Goal: Information Seeking & Learning: Learn about a topic

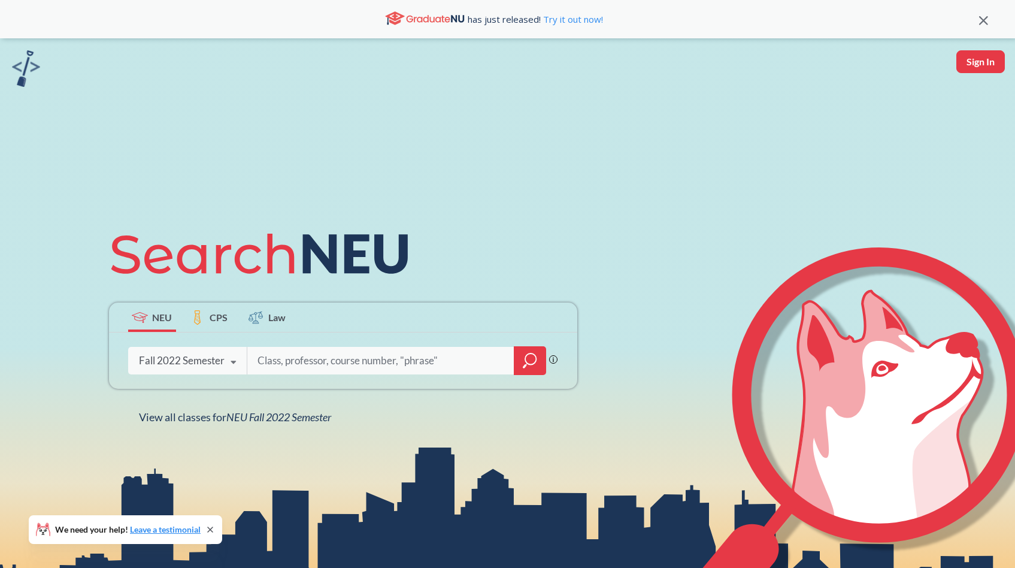
click at [234, 357] on icon at bounding box center [233, 362] width 23 height 34
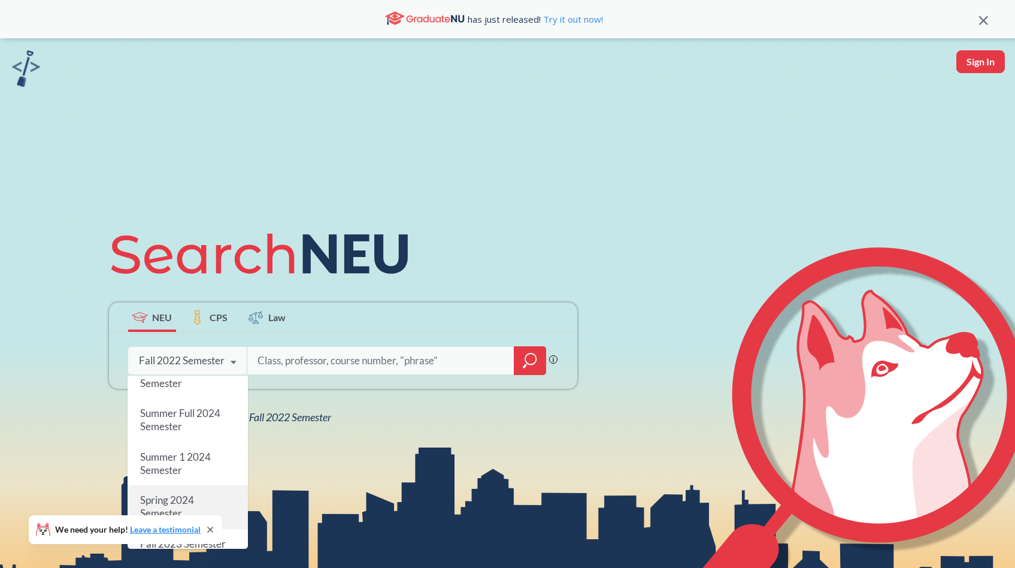
scroll to position [238, 0]
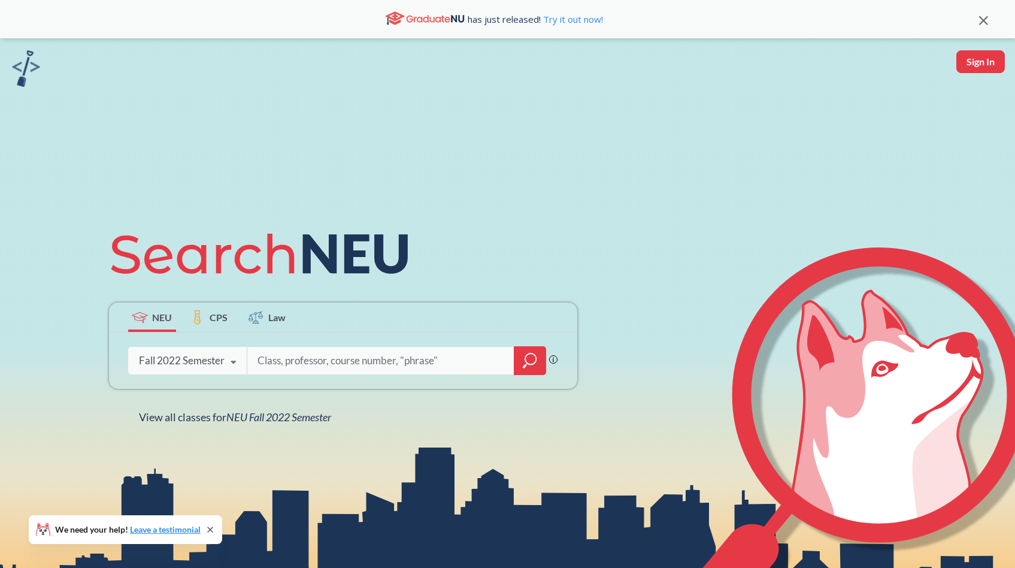
click at [210, 523] on div "We need your help! Leave a testimonial" at bounding box center [125, 529] width 193 height 29
click at [204, 532] on div "We need your help! Leave a testimonial" at bounding box center [125, 529] width 193 height 29
click at [229, 365] on icon at bounding box center [233, 362] width 23 height 34
click at [211, 528] on icon at bounding box center [210, 529] width 5 height 5
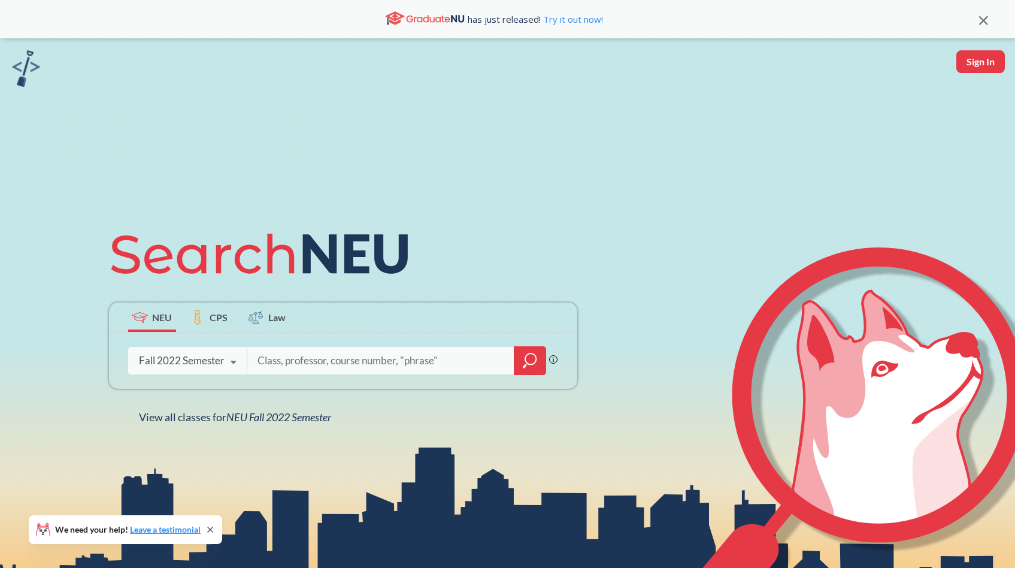
click at [417, 362] on input "search" at bounding box center [380, 360] width 249 height 25
click at [210, 357] on div "Fall 2022 Semester" at bounding box center [182, 360] width 86 height 13
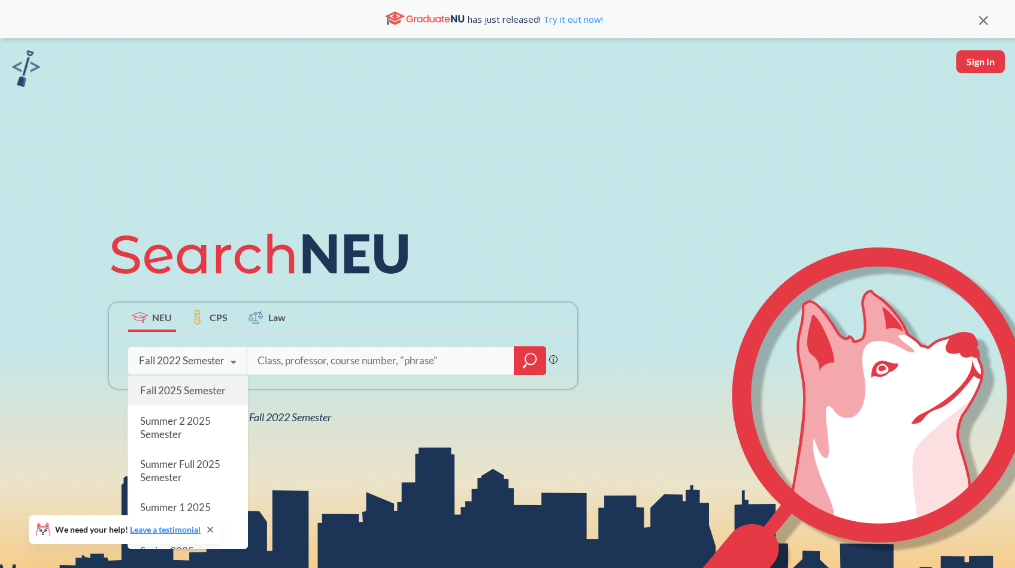
click at [192, 393] on span "Fall 2025 Semester" at bounding box center [183, 390] width 86 height 13
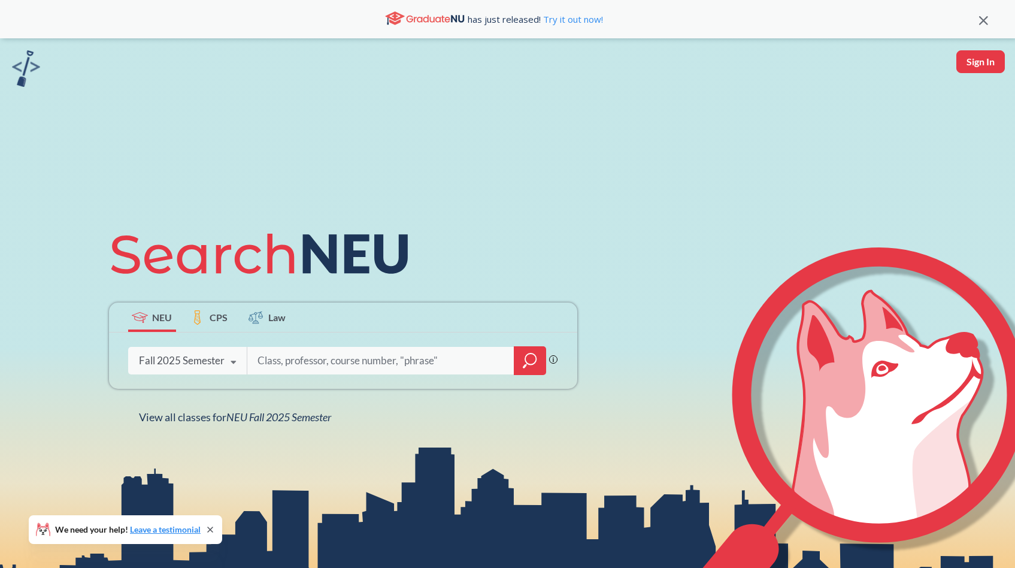
click at [320, 342] on div "Phrase search guarantees the exact search appears in the results. Ex. If you wa…" at bounding box center [343, 360] width 468 height 56
click at [320, 348] on input "search" at bounding box center [380, 360] width 249 height 25
type input "e"
type input "g"
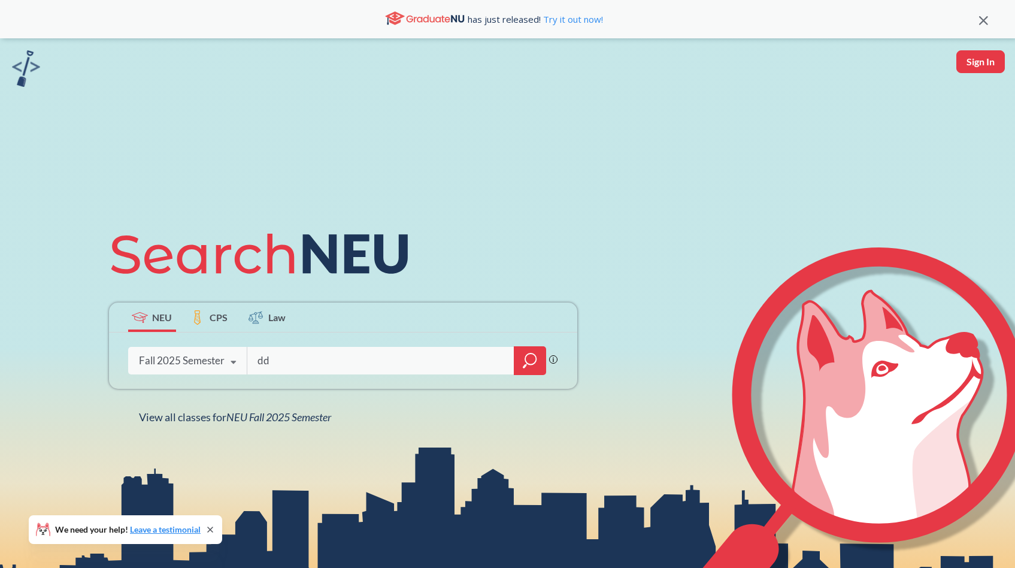
type input "dd"
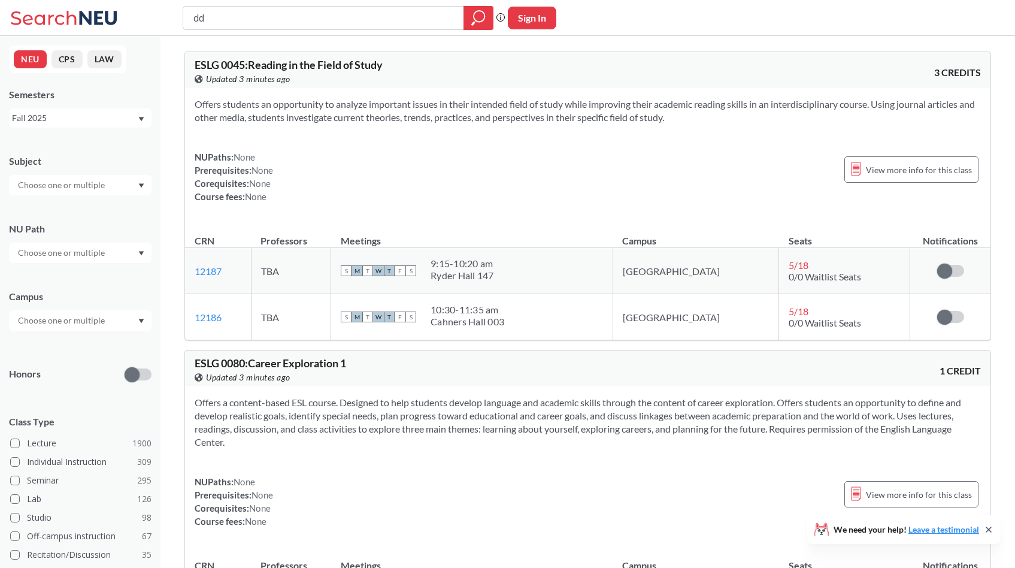
click at [91, 258] on input "text" at bounding box center [62, 252] width 101 height 14
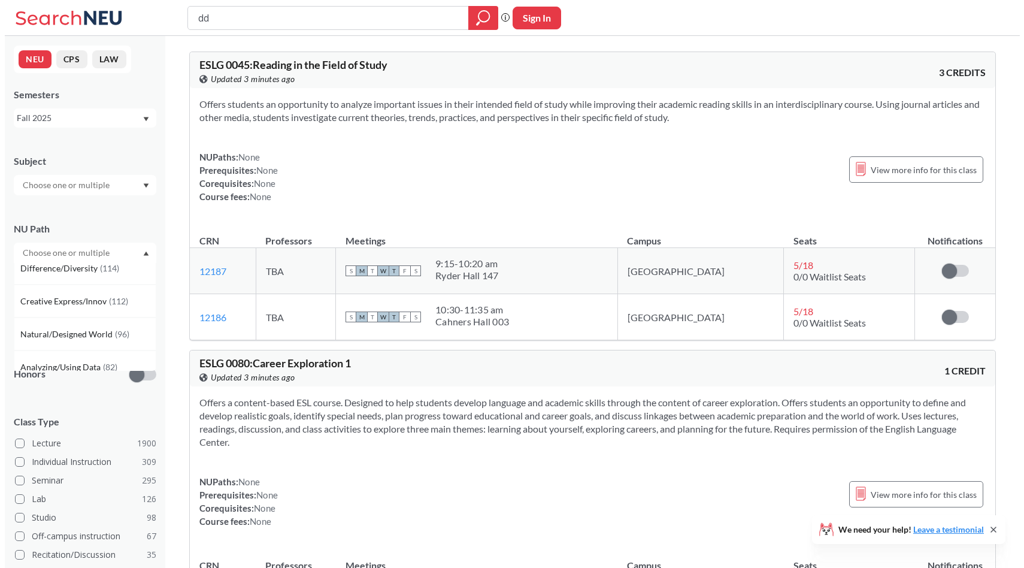
scroll to position [113, 0]
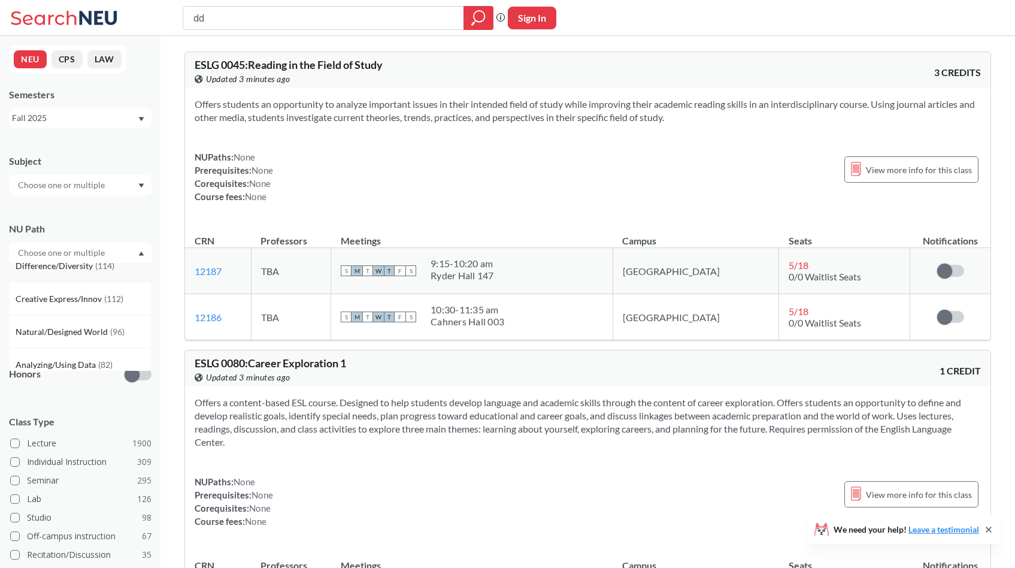
click at [74, 272] on span "Difference/Diversity" at bounding box center [56, 265] width 80 height 13
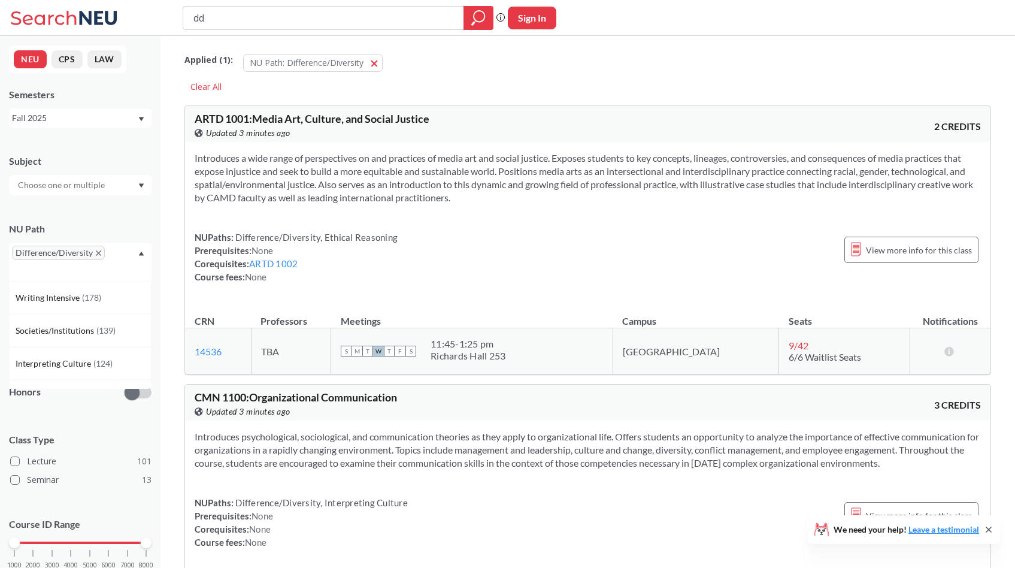
click at [315, 19] on input "dd" at bounding box center [323, 18] width 263 height 20
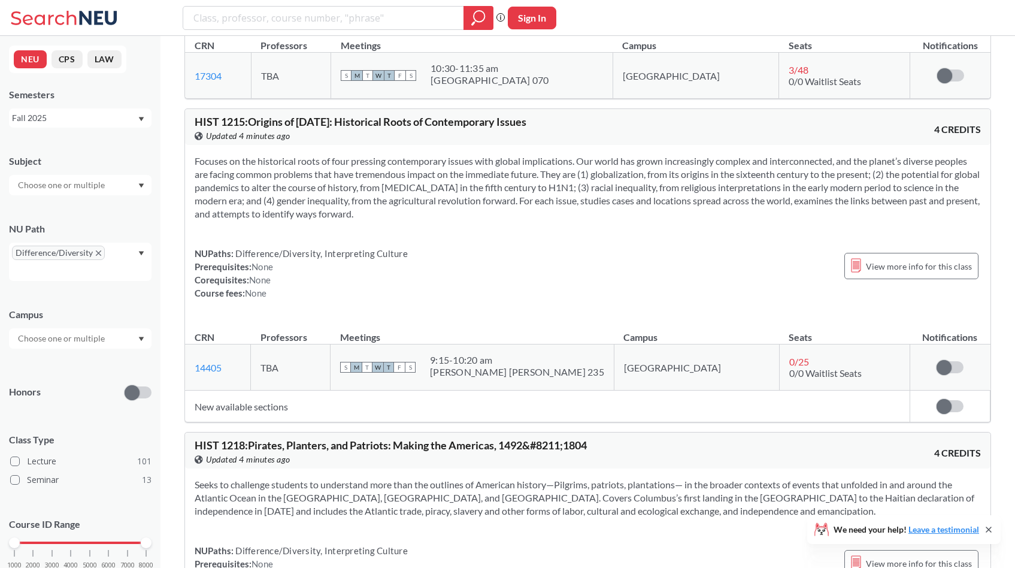
scroll to position [7659, 0]
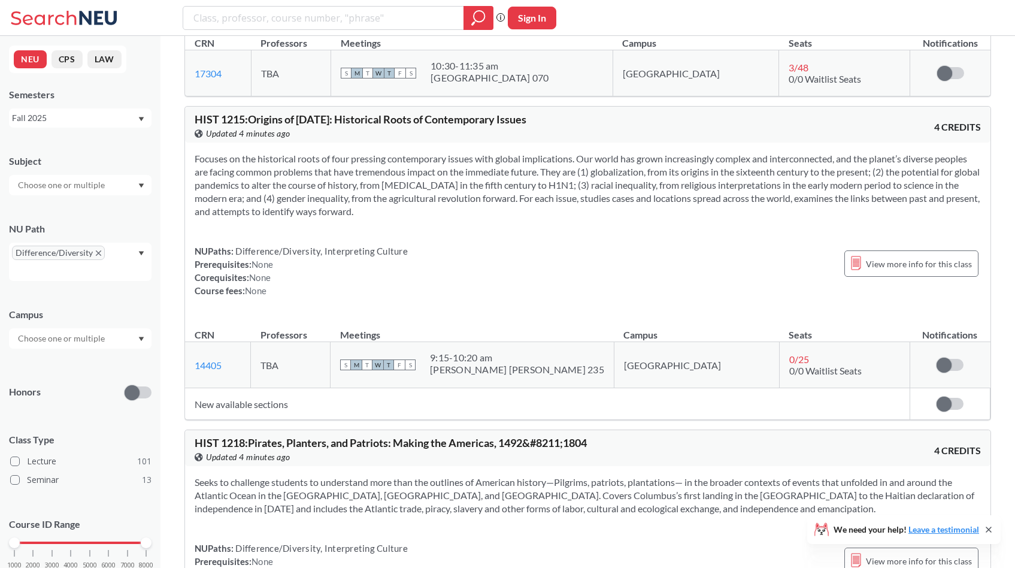
click at [111, 348] on div "Subject NU Path Difference/Diversity Campus Honors Class Type Lecture 101 Semin…" at bounding box center [80, 367] width 142 height 450
click at [110, 340] on div at bounding box center [80, 338] width 142 height 20
click at [105, 372] on div "Boston ( 109 )" at bounding box center [80, 364] width 142 height 33
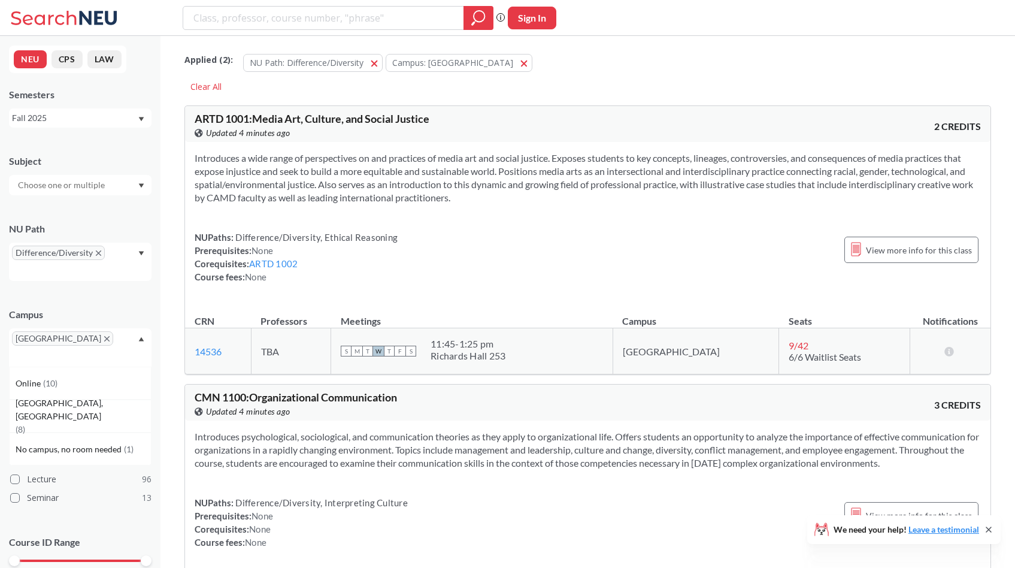
click at [98, 346] on div "[GEOGRAPHIC_DATA]" at bounding box center [80, 347] width 142 height 38
click at [99, 347] on div "[GEOGRAPHIC_DATA]" at bounding box center [80, 347] width 142 height 38
click at [99, 375] on div "Online ( 10 )" at bounding box center [80, 382] width 142 height 33
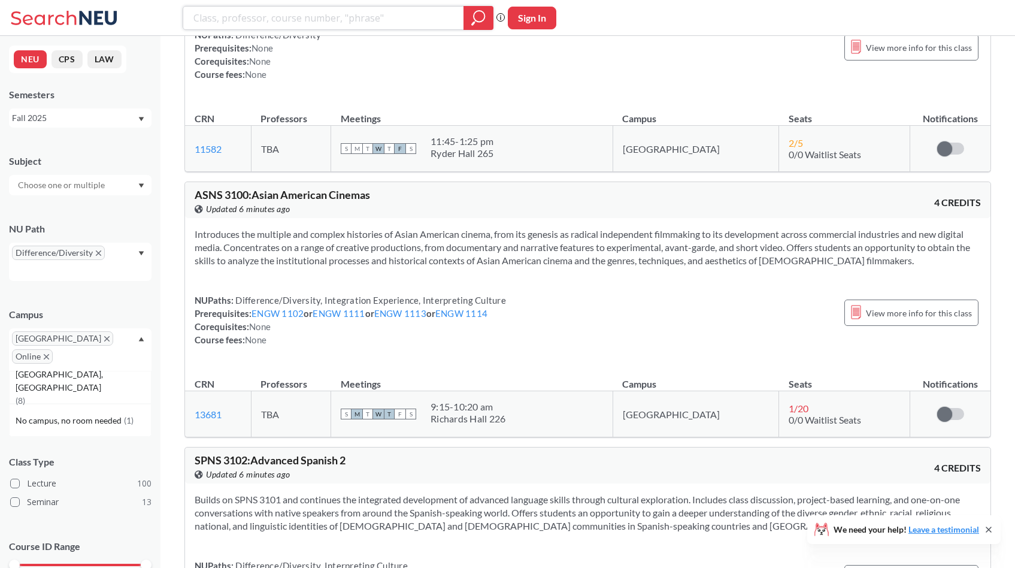
scroll to position [24547, 0]
